Goal: Communication & Community: Participate in discussion

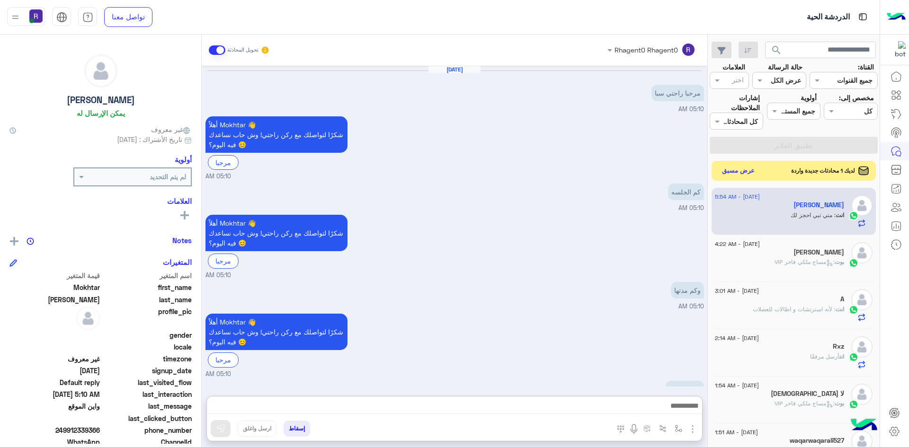
click at [738, 171] on button "عرض مسبق" at bounding box center [738, 171] width 40 height 13
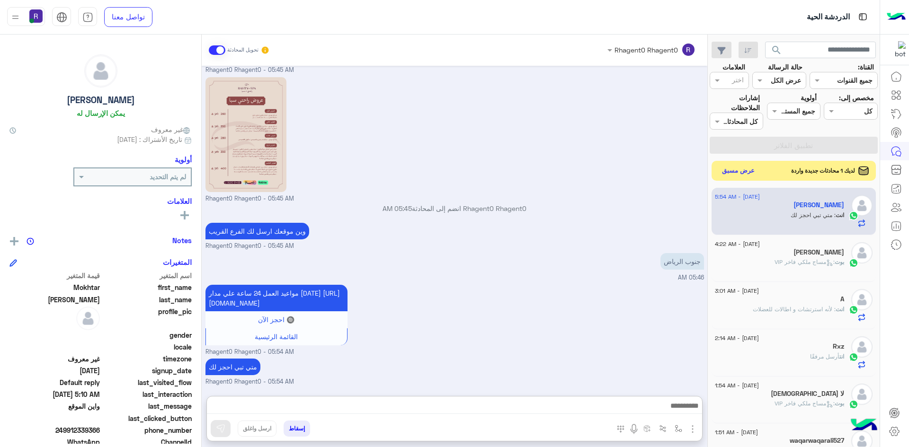
scroll to position [558, 0]
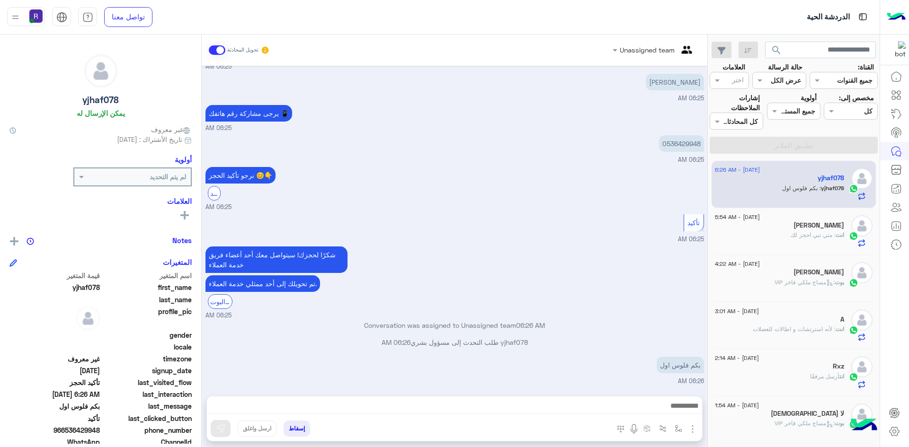
scroll to position [605, 0]
click at [693, 424] on img "button" at bounding box center [692, 428] width 11 height 11
click at [675, 414] on span "الصور" at bounding box center [674, 408] width 18 height 11
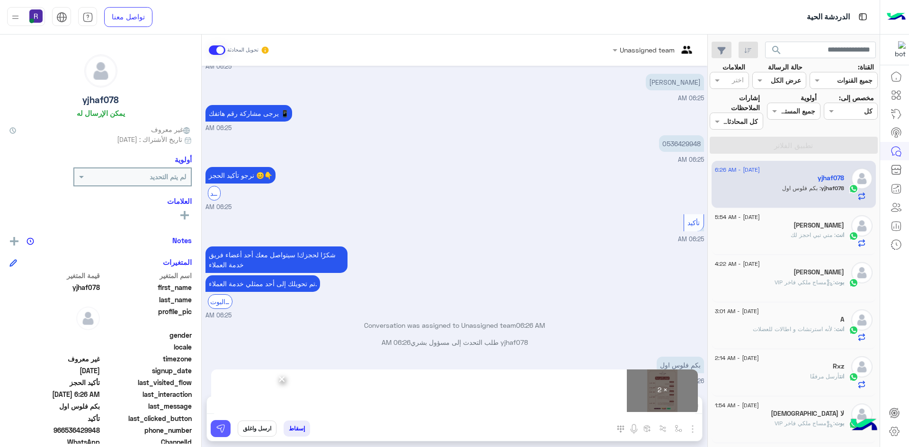
click at [220, 431] on img at bounding box center [220, 428] width 9 height 9
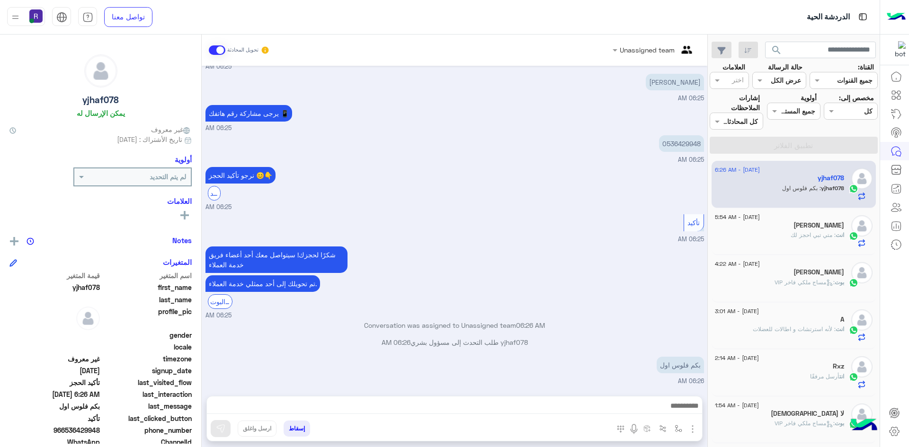
scroll to position [879, 0]
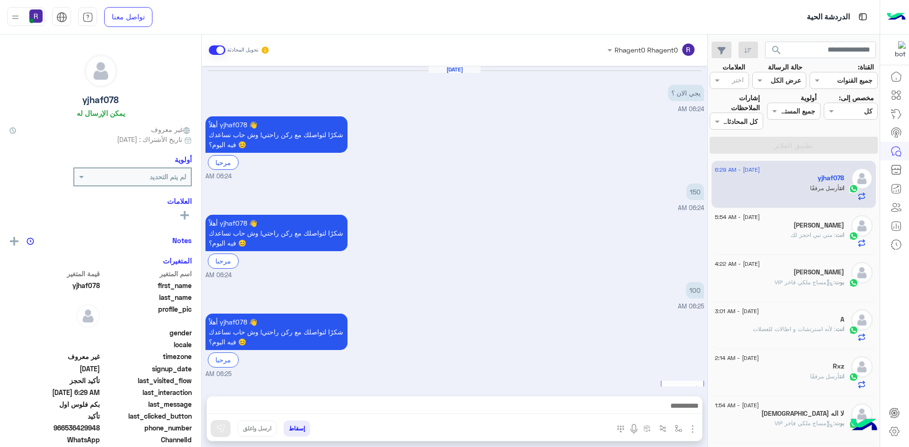
scroll to position [644, 0]
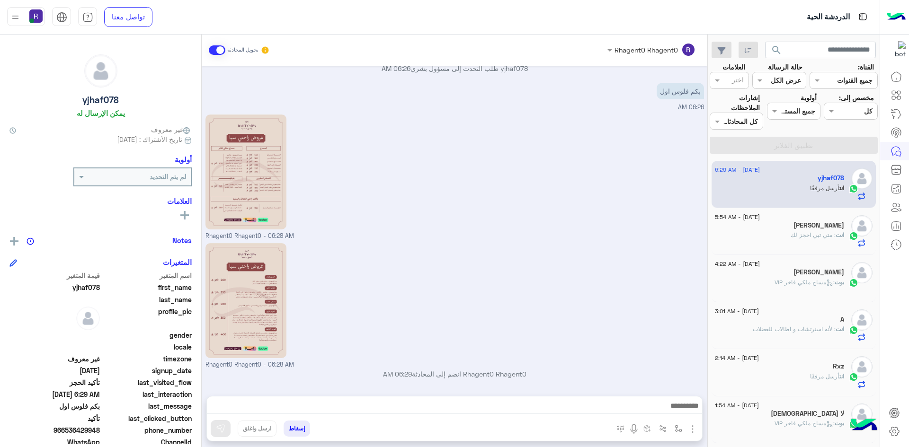
click at [779, 232] on div "انت : متي تبي احجز لك" at bounding box center [779, 239] width 129 height 17
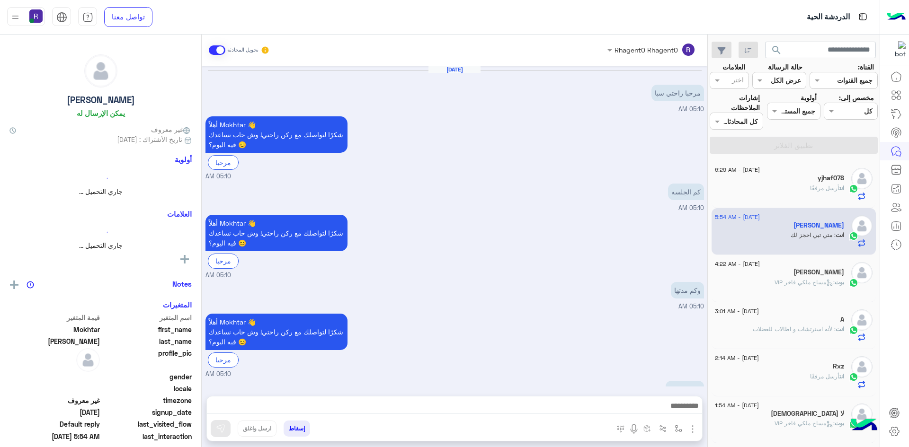
scroll to position [558, 0]
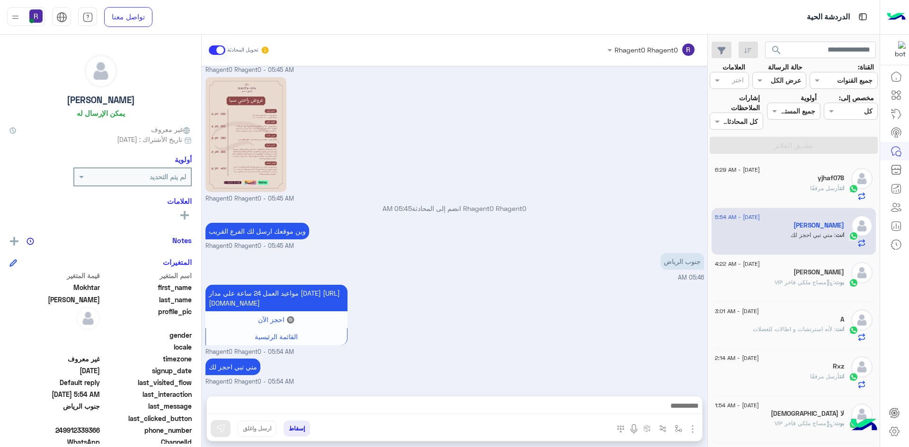
click at [786, 188] on div "انت أرسل مرفقًا" at bounding box center [779, 192] width 129 height 17
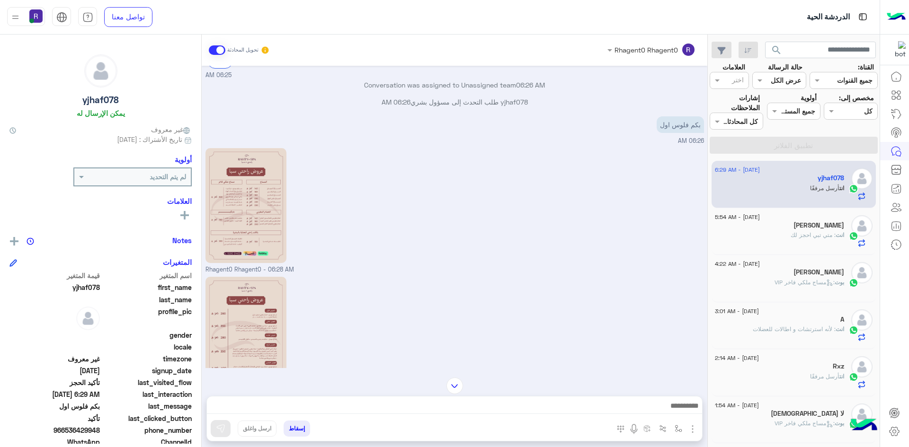
scroll to position [644, 0]
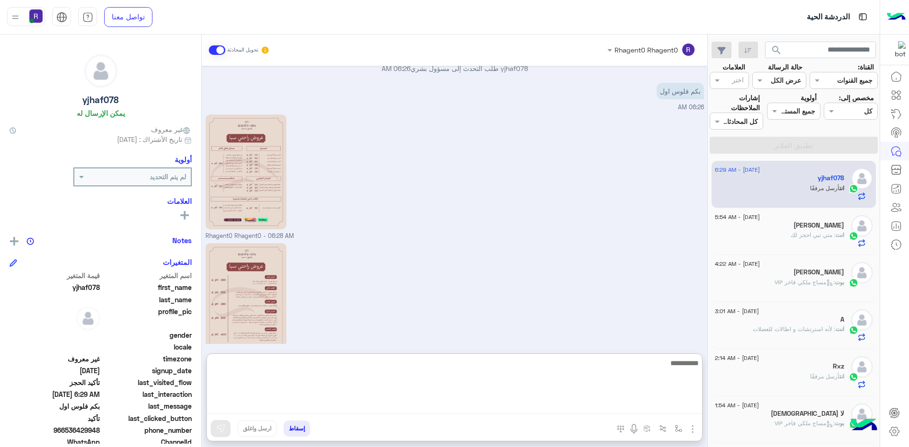
paste textarea "**********"
type textarea "**********"
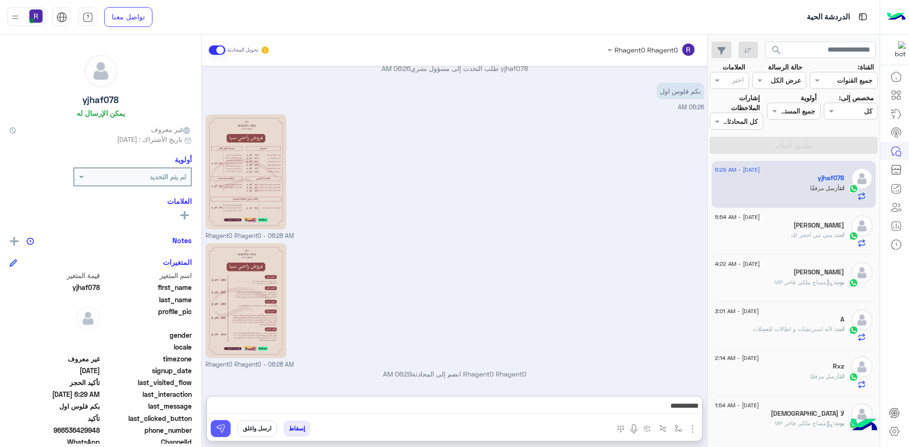
click at [221, 433] on img at bounding box center [220, 428] width 9 height 9
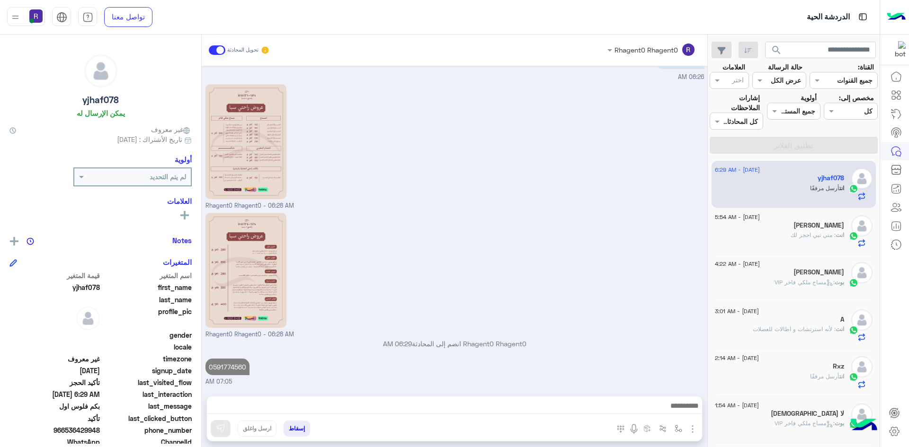
click at [830, 283] on span ": مساج ملكي فاخر VIP" at bounding box center [804, 282] width 60 height 7
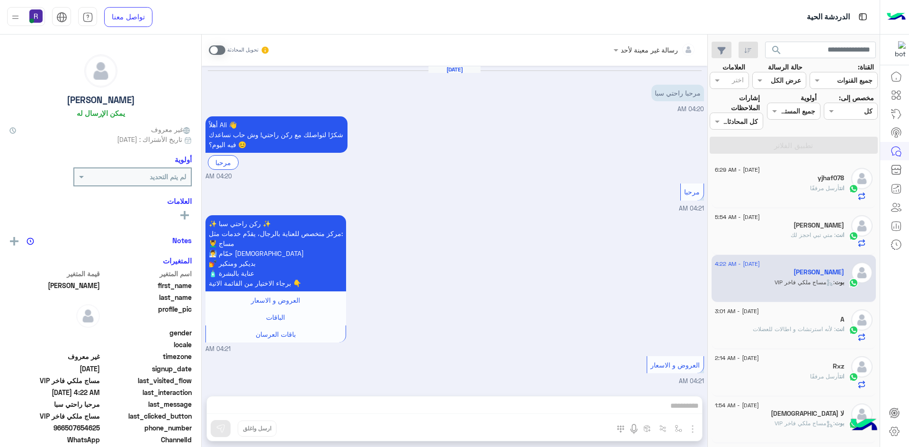
scroll to position [295, 0]
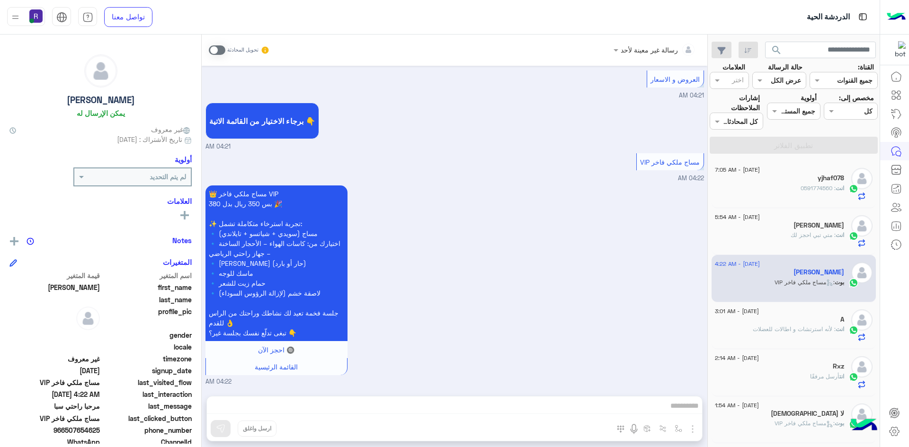
click at [793, 235] on span ": متي تبي احجز لك" at bounding box center [812, 234] width 45 height 7
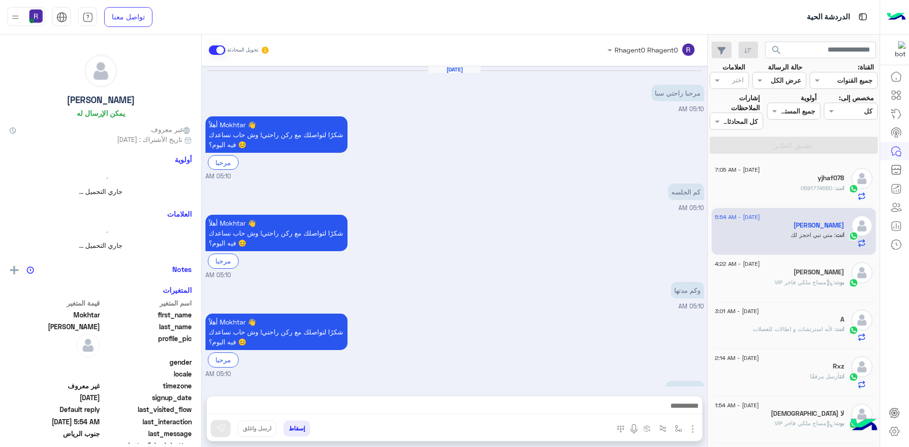
scroll to position [558, 0]
